Goal: Register for event/course

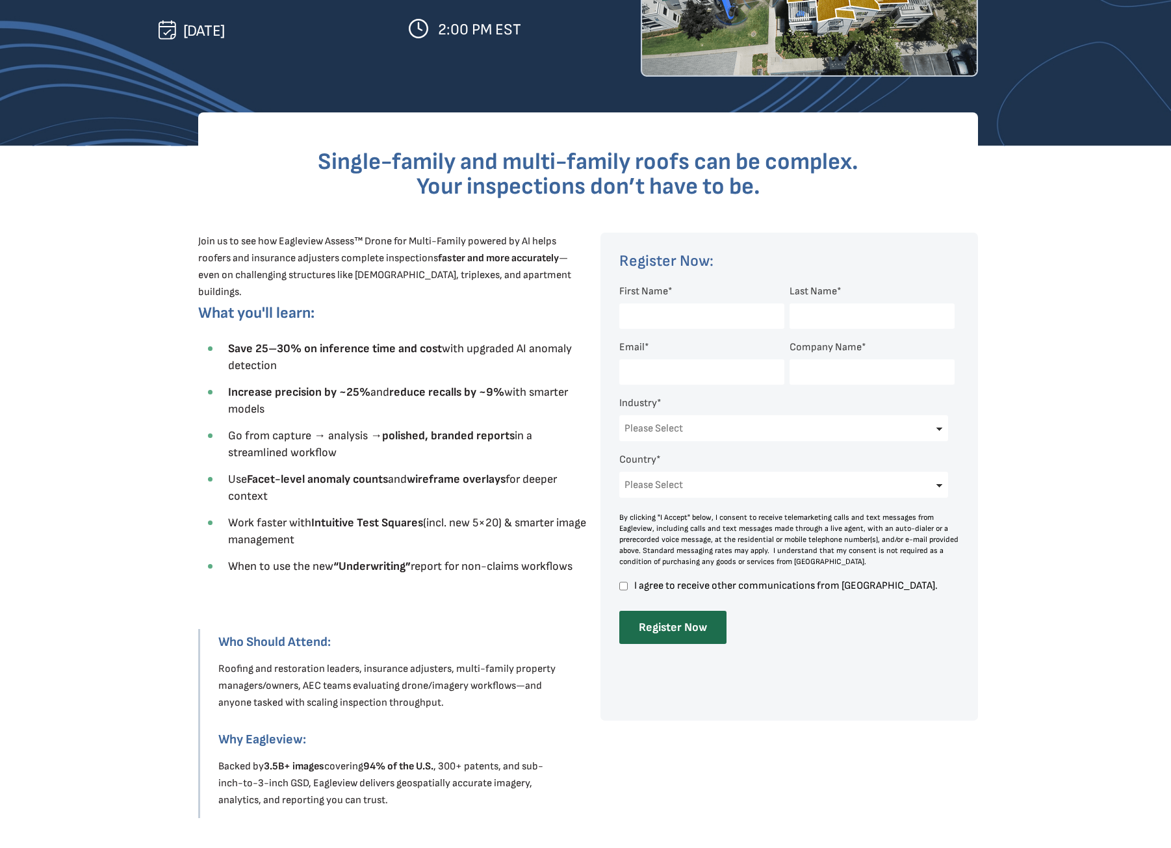
scroll to position [300, 0]
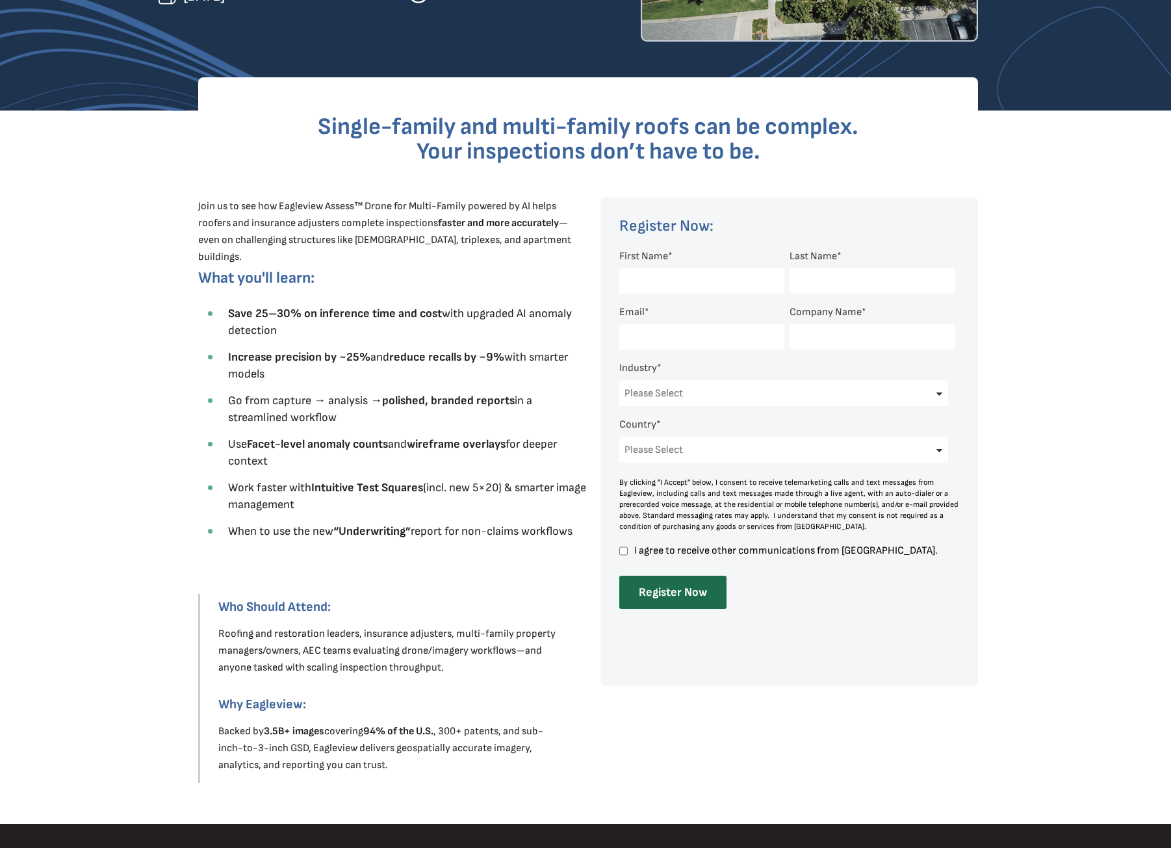
click at [667, 285] on input "First Name *" at bounding box center [701, 280] width 165 height 25
type input "[PERSON_NAME]"
click at [820, 283] on input "Last Name *" at bounding box center [872, 280] width 165 height 25
type input "Thomson"
click at [707, 337] on input "Email *" at bounding box center [701, 336] width 165 height 25
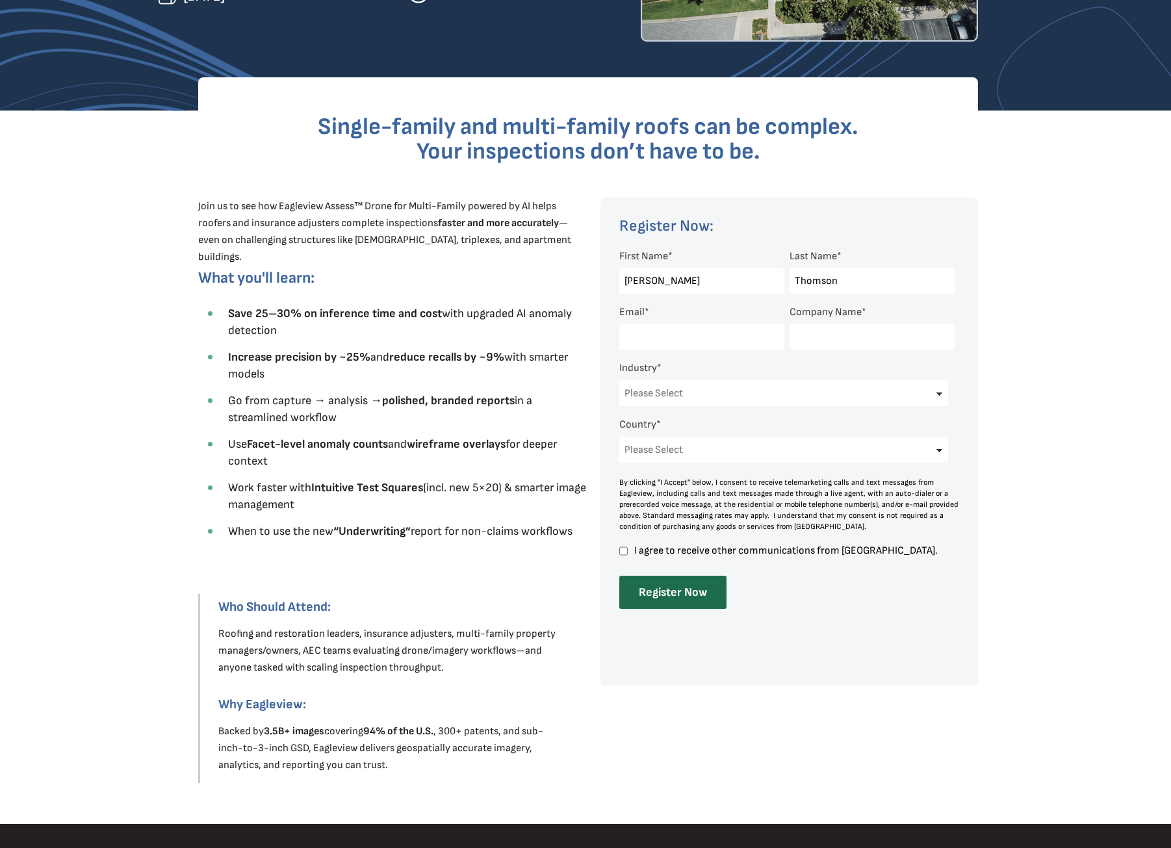
type input "[PERSON_NAME][EMAIL_ADDRESS][DOMAIN_NAME]"
click at [838, 334] on input "Company Name *" at bounding box center [872, 336] width 165 height 25
type input "Bear Roofing & Home Improvement Inc"
click at [815, 396] on select "Please Select Architects & Engineering Construction Electric/Gas Utilities Gove…" at bounding box center [783, 393] width 329 height 26
select select "Construction"
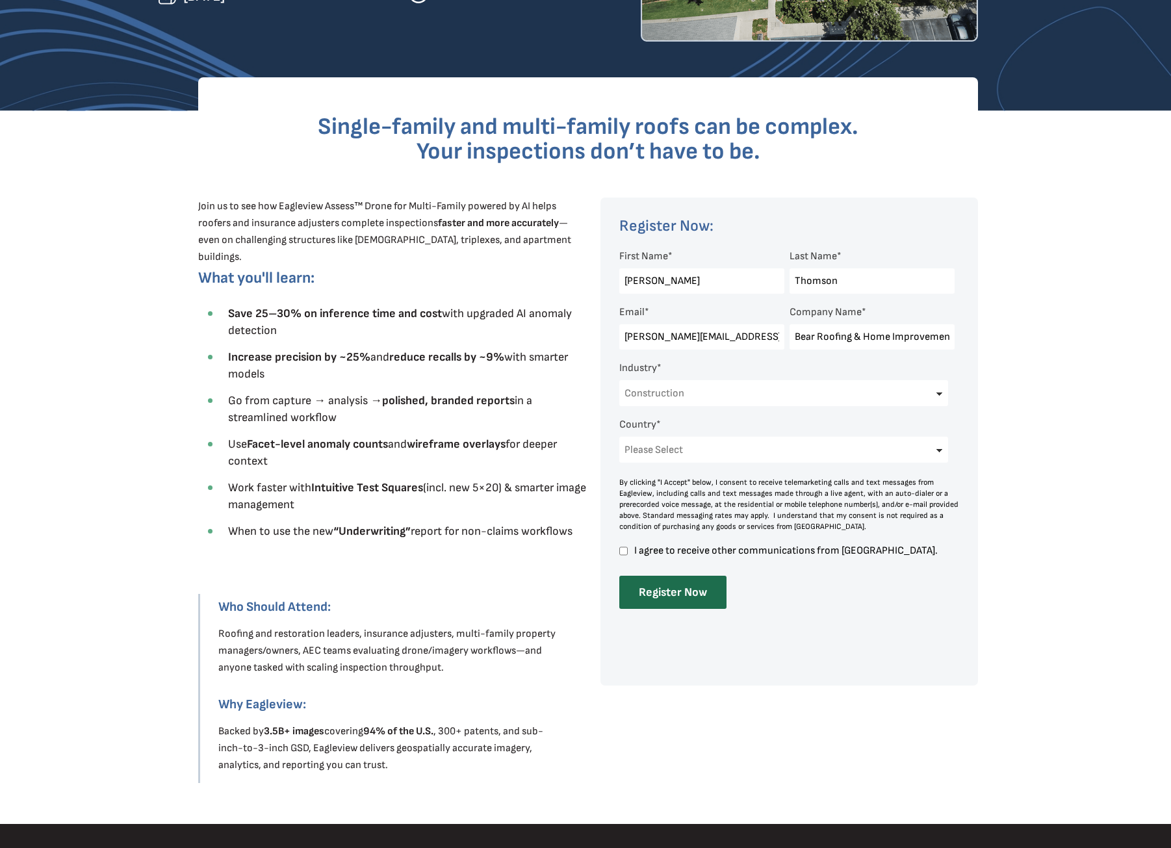
click at [619, 380] on select "Please Select Architects & Engineering Construction Electric/Gas Utilities Gove…" at bounding box center [783, 393] width 329 height 26
click at [749, 439] on select "Please Select [GEOGRAPHIC_DATA] [GEOGRAPHIC_DATA] [GEOGRAPHIC_DATA] [GEOGRAPHIC…" at bounding box center [783, 450] width 329 height 26
select select "[GEOGRAPHIC_DATA]"
click at [619, 437] on select "Please Select [GEOGRAPHIC_DATA] [GEOGRAPHIC_DATA] [GEOGRAPHIC_DATA] [GEOGRAPHIC…" at bounding box center [783, 450] width 329 height 26
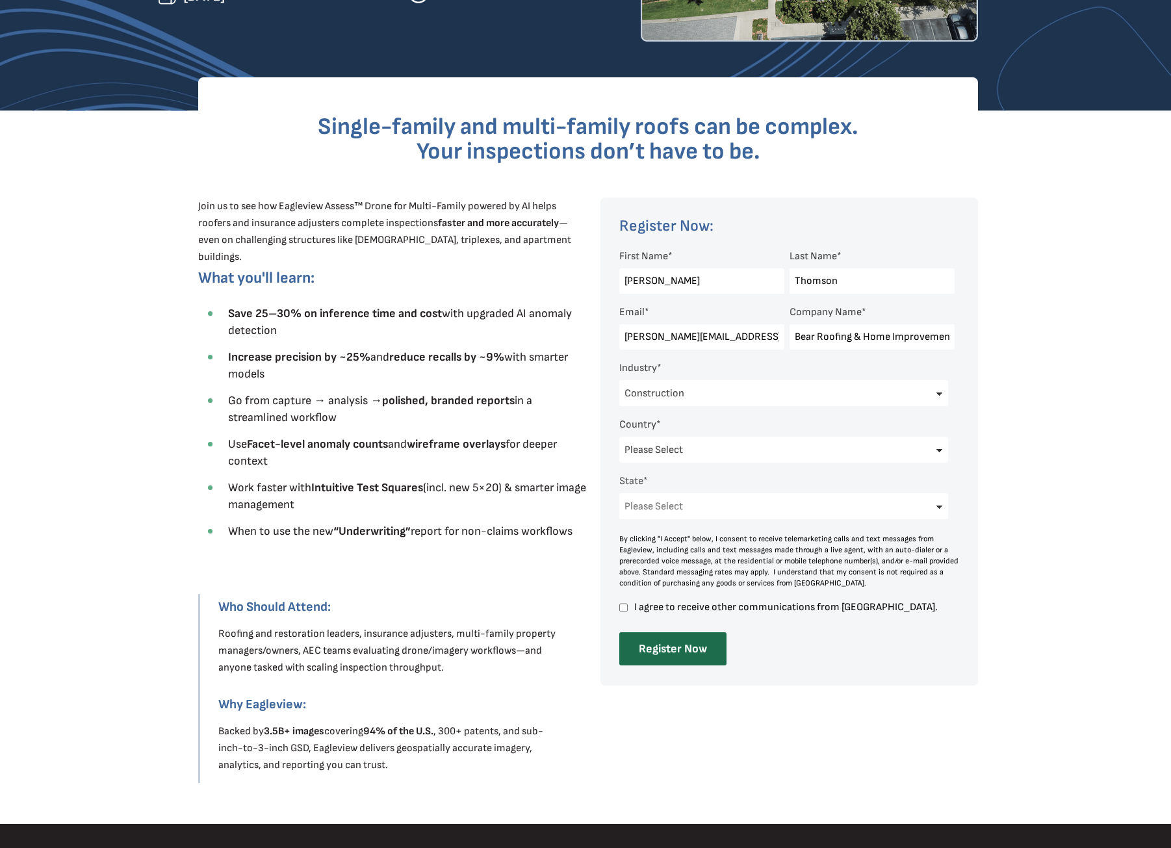
click at [624, 606] on input "I agree to receive other communications from [GEOGRAPHIC_DATA]." at bounding box center [623, 608] width 8 height 12
click at [629, 610] on label "I agree to receive other communications from [GEOGRAPHIC_DATA]." at bounding box center [786, 607] width 335 height 11
click at [628, 610] on input "I agree to receive other communications from [GEOGRAPHIC_DATA]." at bounding box center [623, 608] width 8 height 12
checkbox input "false"
click at [679, 653] on input "Register Now" at bounding box center [672, 648] width 107 height 33
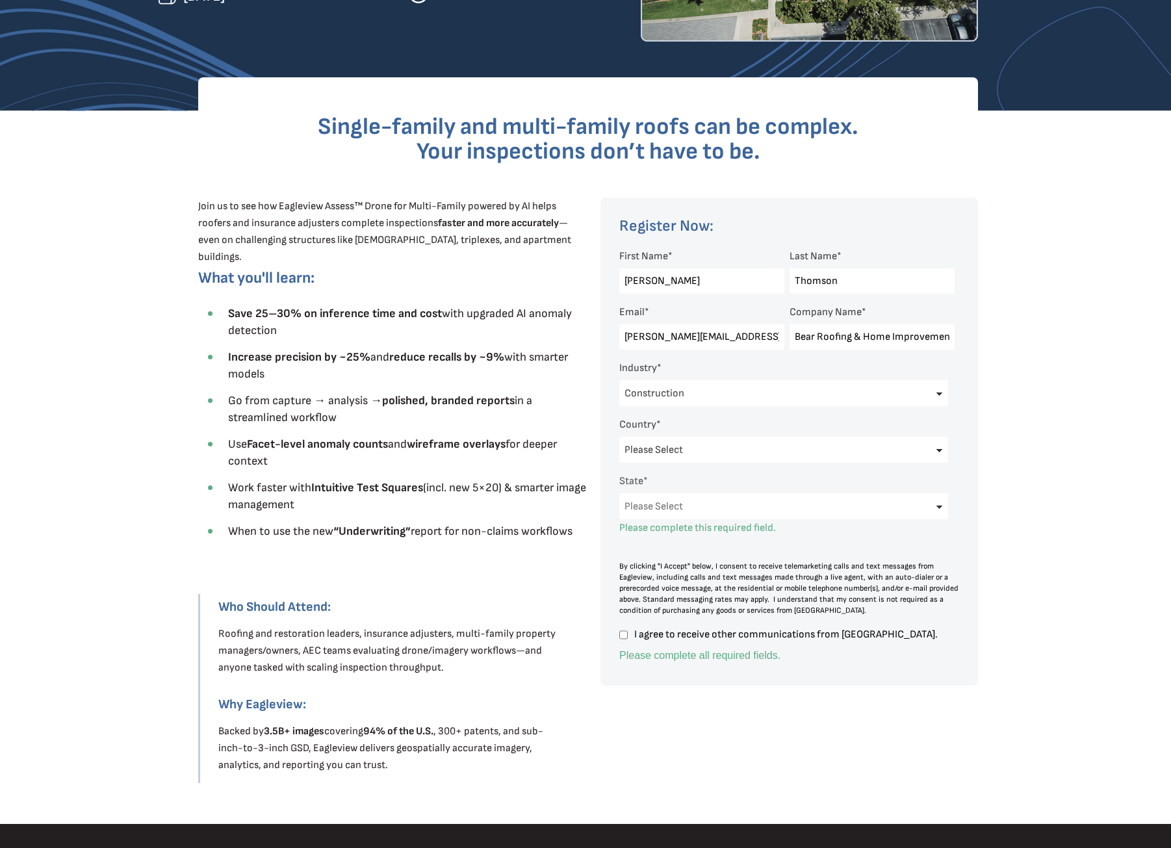
click at [761, 507] on select "Please Select [US_STATE] [US_STATE] [GEOGRAPHIC_DATA] [US_STATE] [US_STATE] [GE…" at bounding box center [783, 506] width 329 height 26
select select "[US_STATE]"
click at [619, 493] on select "Please Select [US_STATE] [US_STATE] [GEOGRAPHIC_DATA] [US_STATE] [US_STATE] [GE…" at bounding box center [783, 506] width 329 height 26
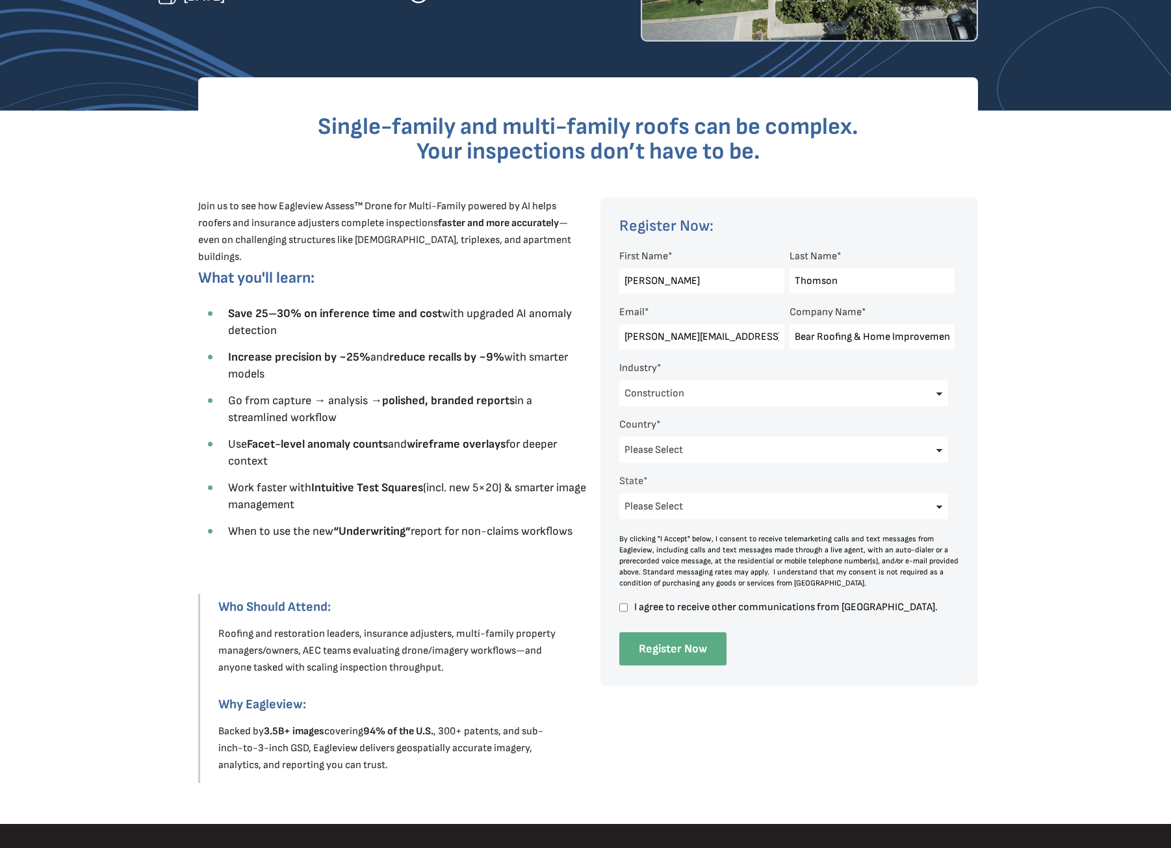
click at [671, 650] on input "Register Now" at bounding box center [672, 648] width 107 height 33
